Goal: Task Accomplishment & Management: Complete application form

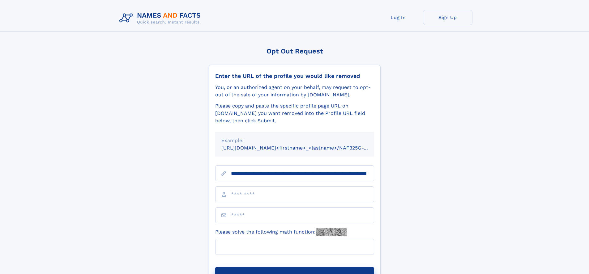
scroll to position [0, 62]
type input "**********"
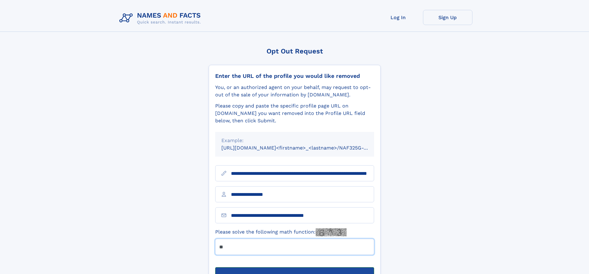
type input "**"
click at [295, 268] on button "Submit Opt Out Request" at bounding box center [294, 278] width 159 height 20
